Goal: Transaction & Acquisition: Purchase product/service

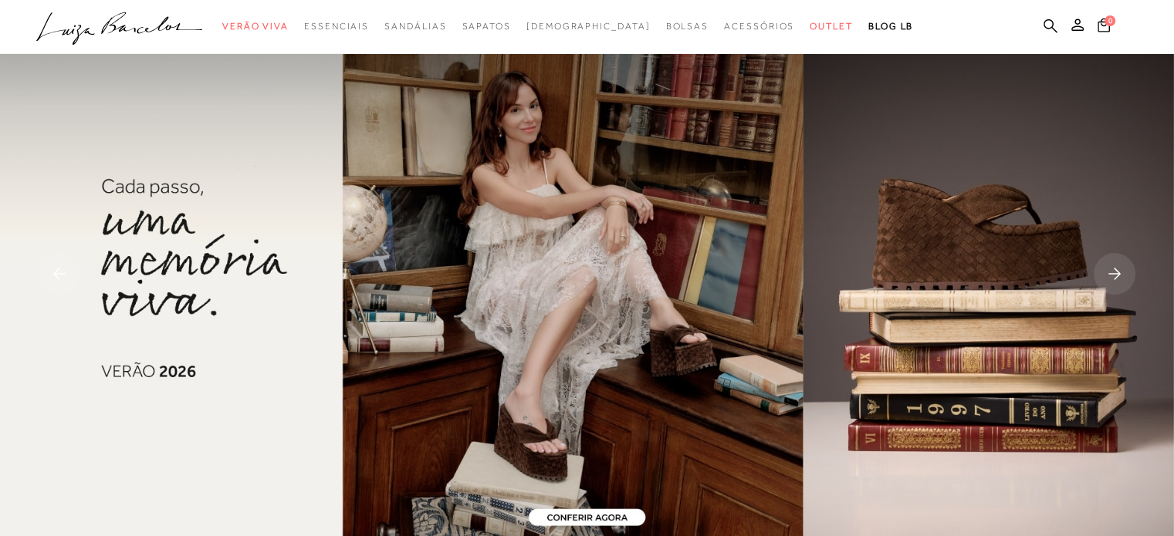
click at [1077, 29] on icon at bounding box center [1077, 25] width 12 height 12
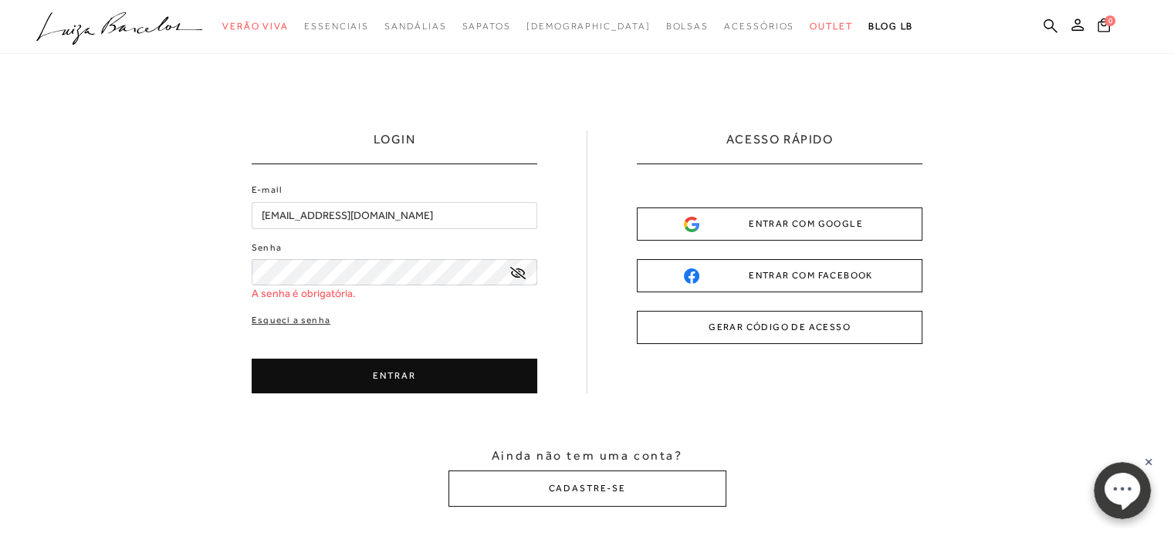
click at [414, 218] on input "[EMAIL_ADDRESS][DOMAIN_NAME]" at bounding box center [395, 215] width 286 height 27
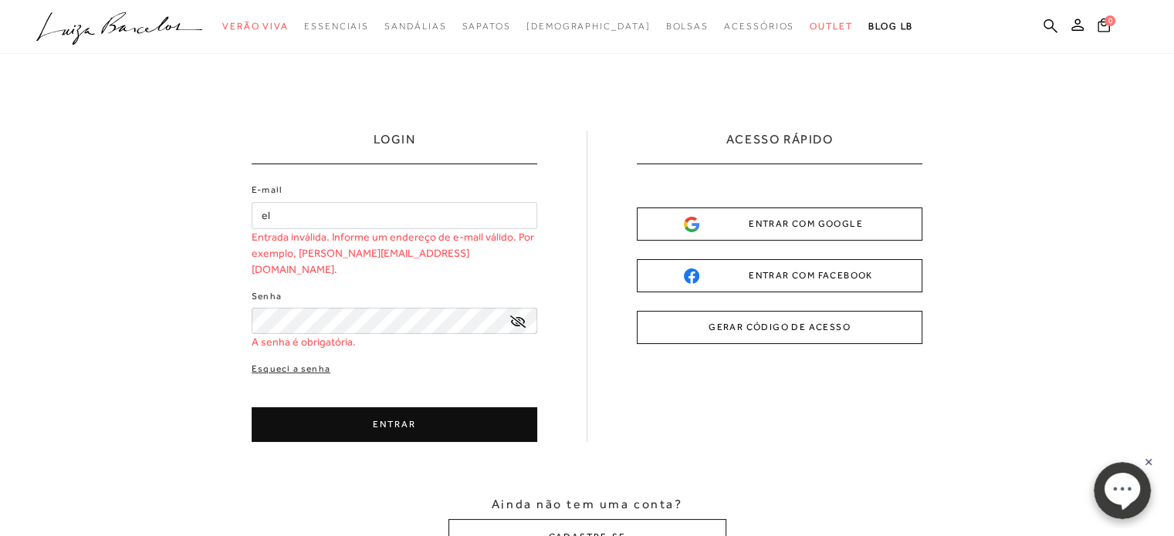
type input "e"
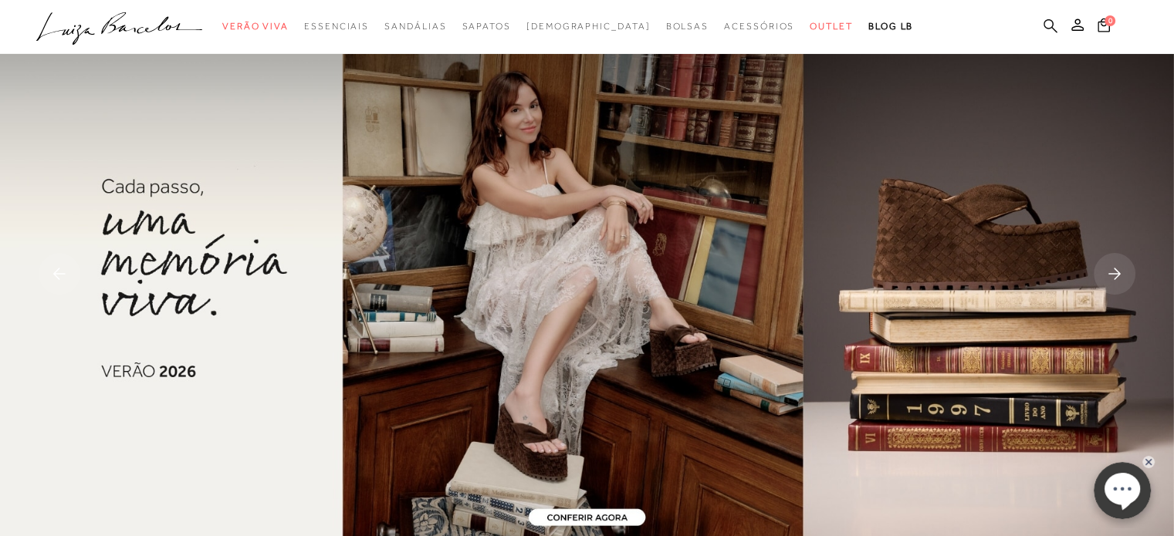
click at [1051, 22] on icon at bounding box center [1050, 26] width 14 height 14
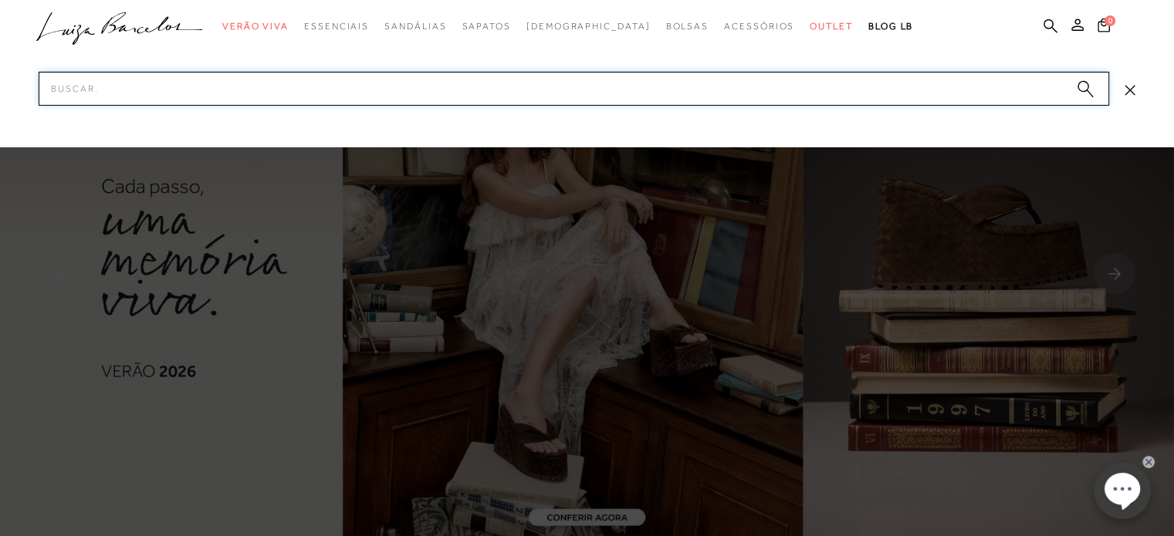
click at [607, 83] on input "Pesquisar" at bounding box center [574, 89] width 1070 height 34
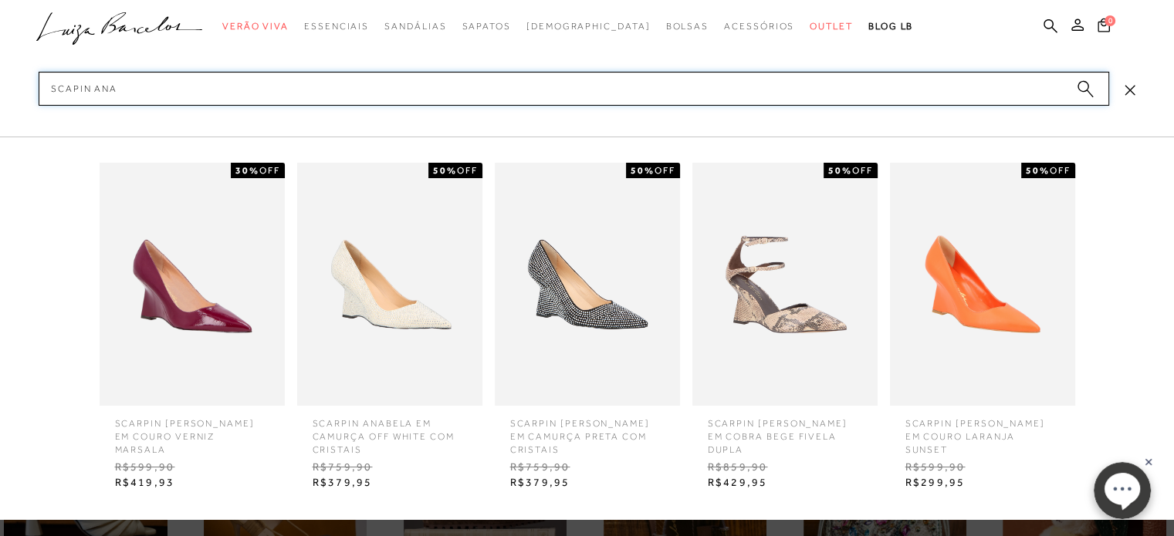
scroll to position [540, 0]
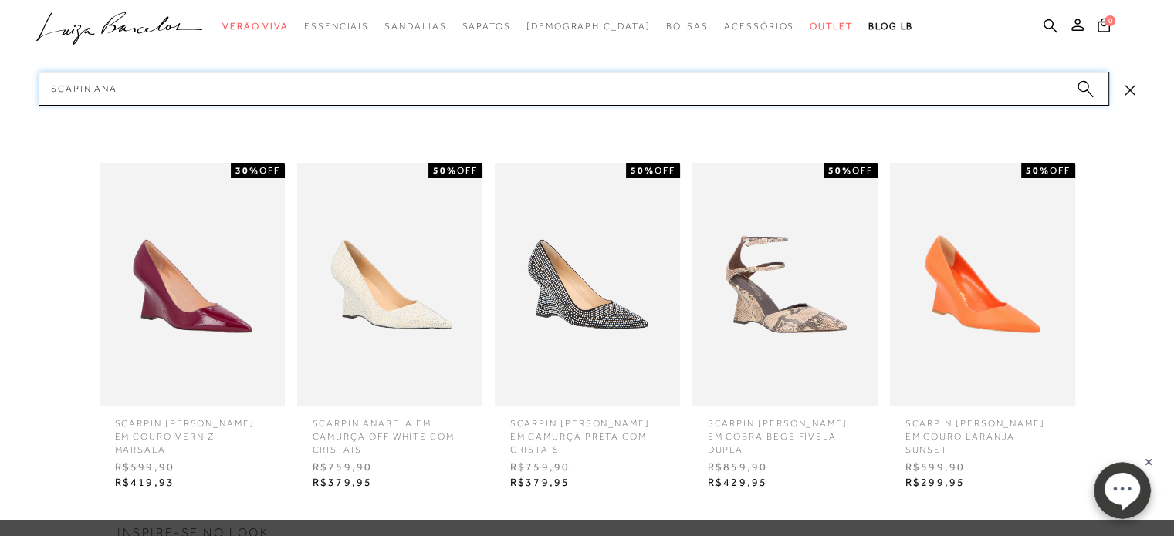
type input "scapin ana"
click at [213, 309] on img at bounding box center [192, 284] width 185 height 243
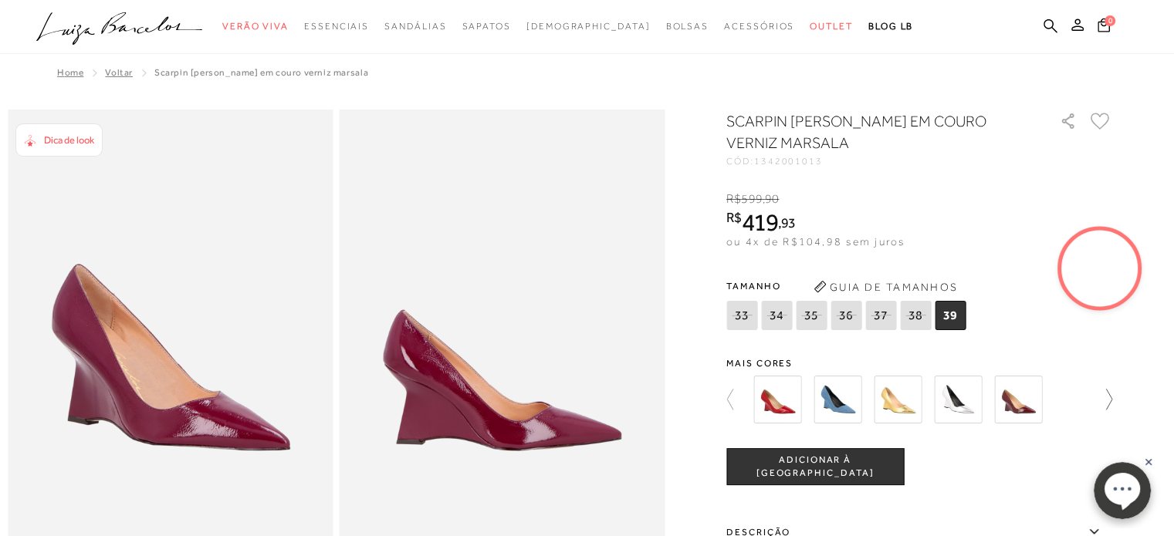
click at [1112, 397] on icon at bounding box center [1109, 399] width 6 height 21
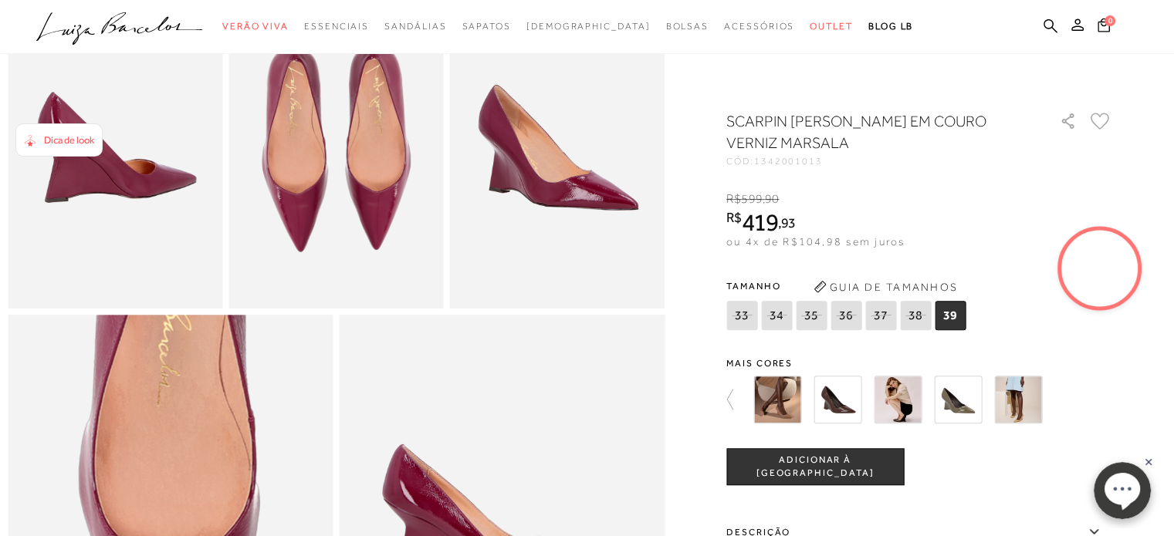
scroll to position [463, 0]
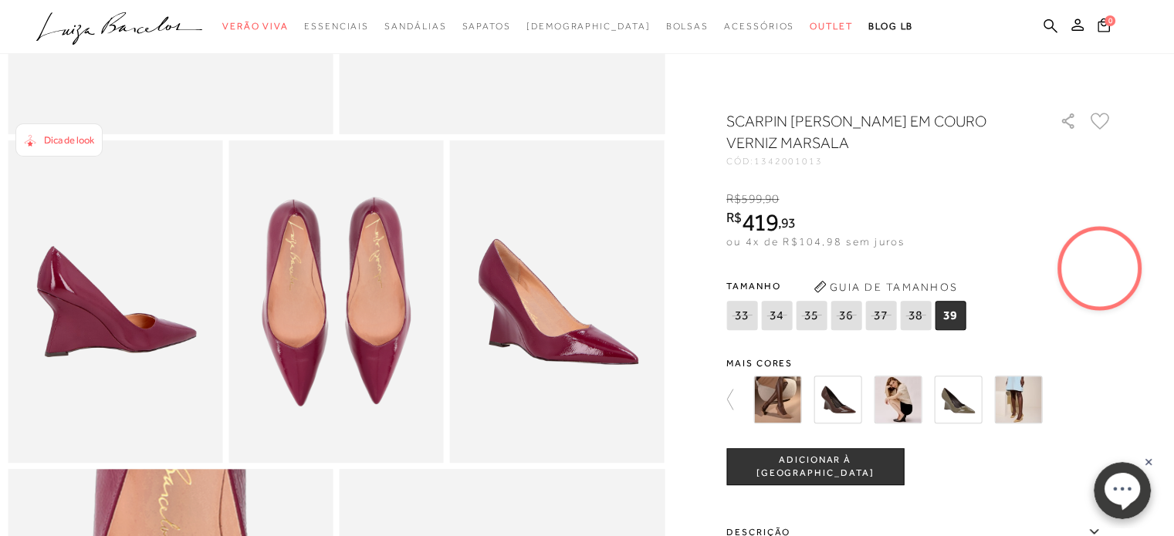
click at [829, 406] on img at bounding box center [837, 400] width 48 height 48
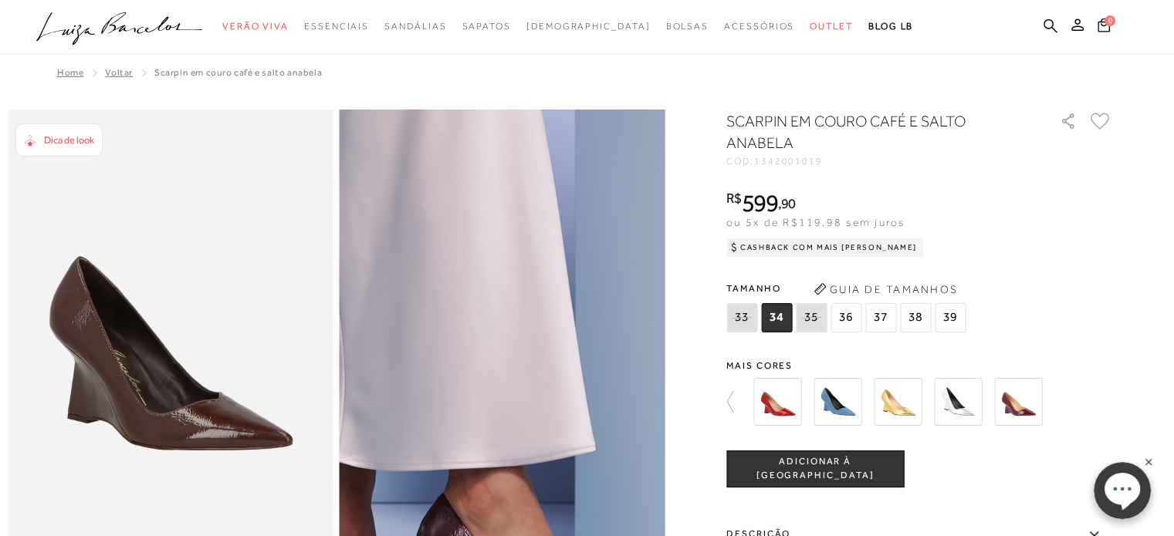
scroll to position [77, 0]
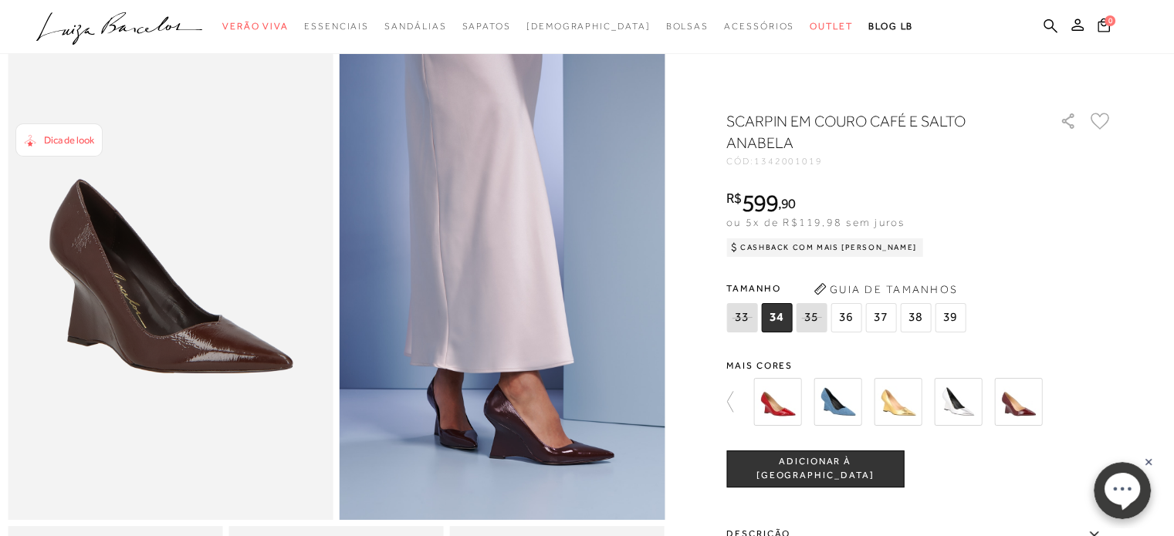
click at [841, 319] on span "36" at bounding box center [845, 317] width 31 height 29
